Goal: Navigation & Orientation: Find specific page/section

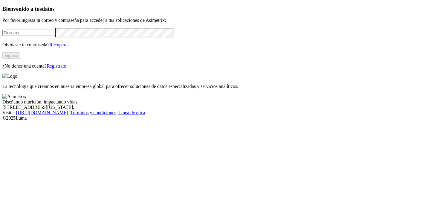
click at [43, 36] on input "email" at bounding box center [28, 33] width 53 height 6
type input "[PERSON_NAME][EMAIL_ADDRESS][PERSON_NAME][DOMAIN_NAME]"
click input "submit" at bounding box center [0, 0] width 0 height 0
